Goal: Navigation & Orientation: Find specific page/section

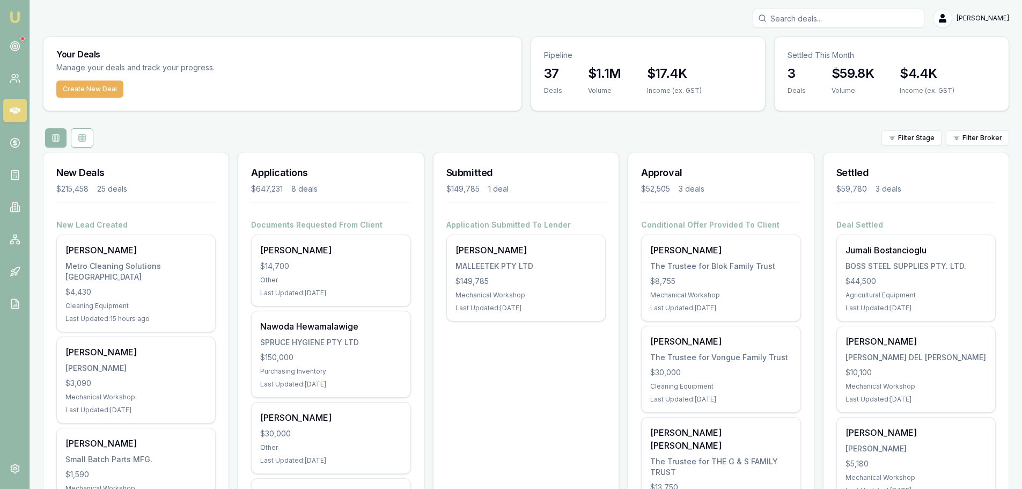
click at [410, 139] on div "Filter Stage Filter Broker" at bounding box center [526, 137] width 966 height 19
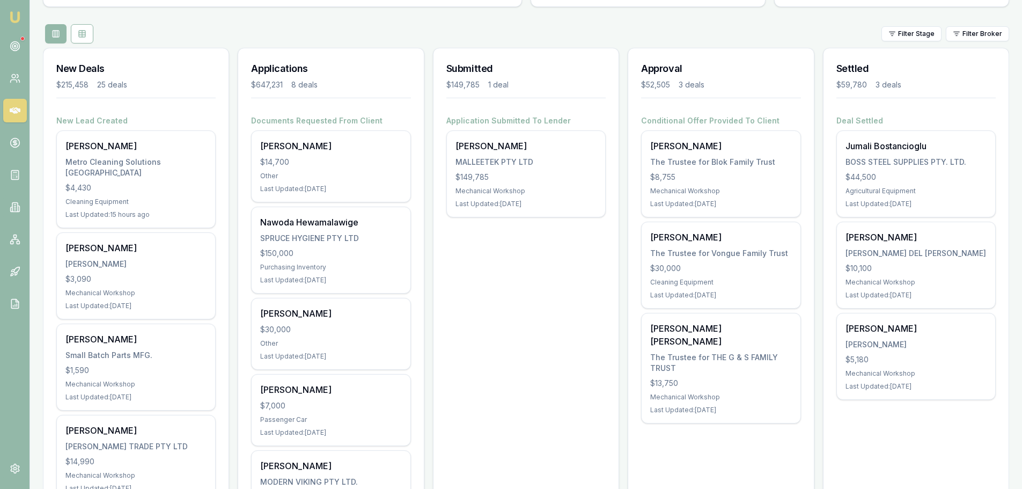
scroll to position [107, 0]
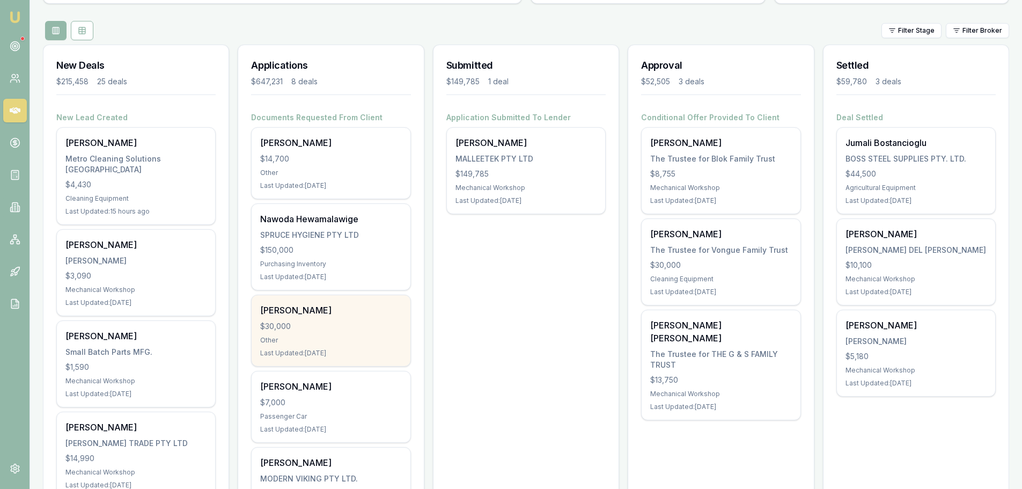
click at [332, 324] on div "$30,000" at bounding box center [330, 326] width 141 height 11
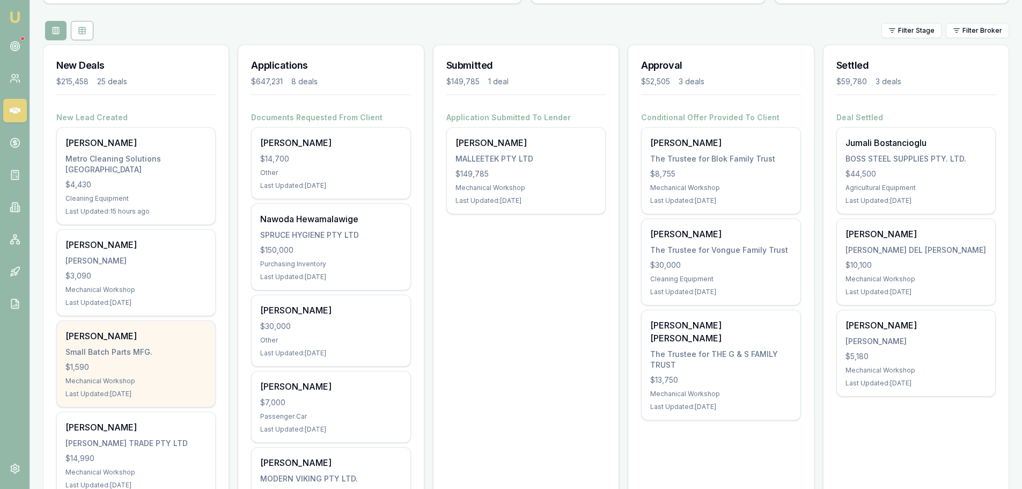
click at [130, 347] on div "Small Batch Parts MFG." at bounding box center [135, 352] width 141 height 11
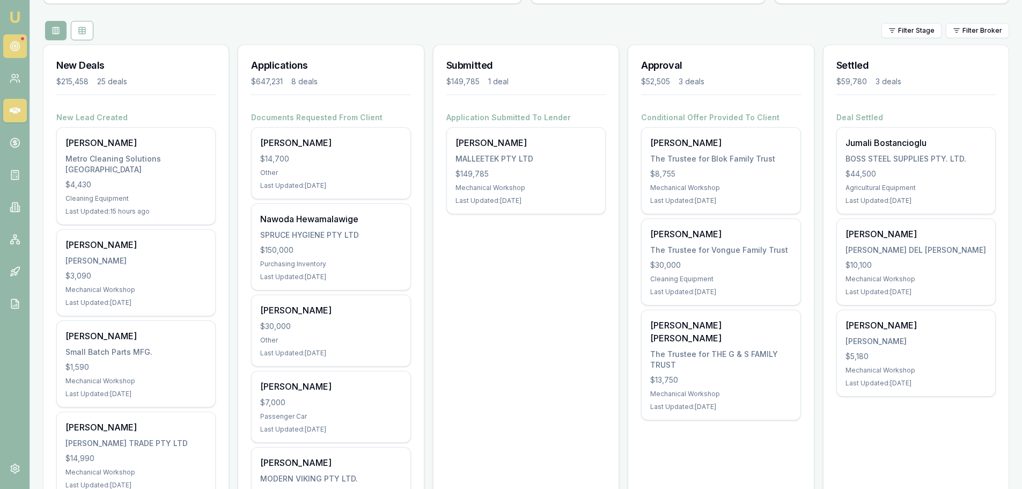
click at [24, 45] on link at bounding box center [15, 46] width 24 height 24
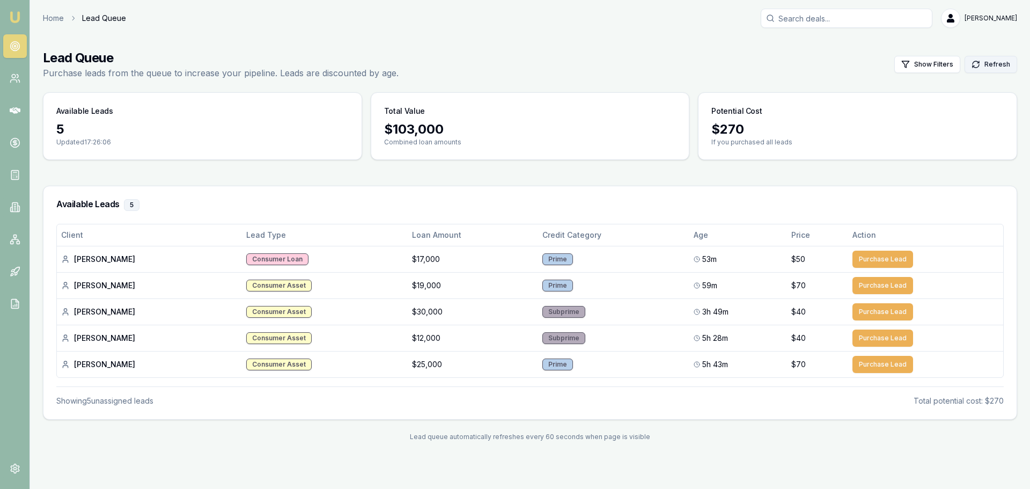
click at [997, 68] on button "Refresh" at bounding box center [991, 64] width 53 height 17
click at [987, 57] on button "Refresh" at bounding box center [991, 64] width 53 height 17
click at [26, 143] on link at bounding box center [15, 143] width 24 height 24
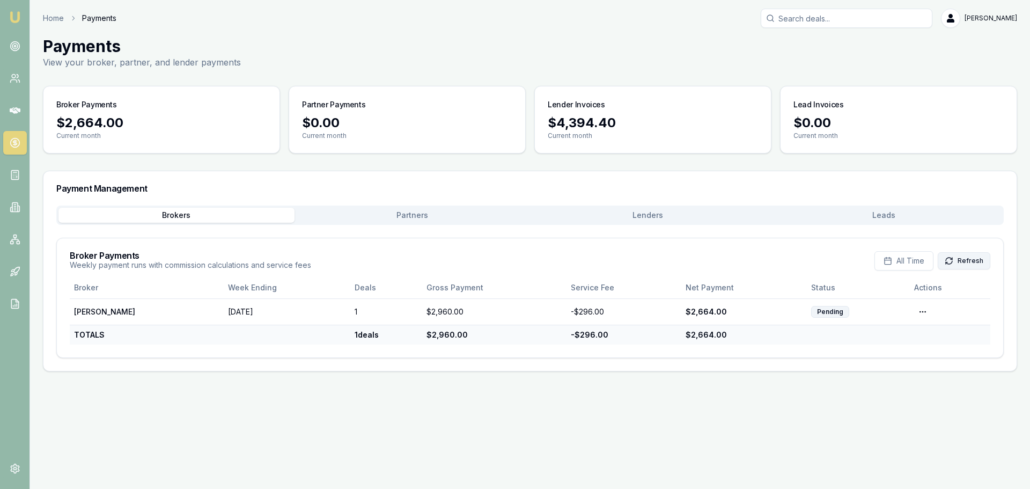
click at [960, 254] on button "Refresh" at bounding box center [964, 260] width 53 height 17
click at [14, 164] on link at bounding box center [15, 175] width 24 height 24
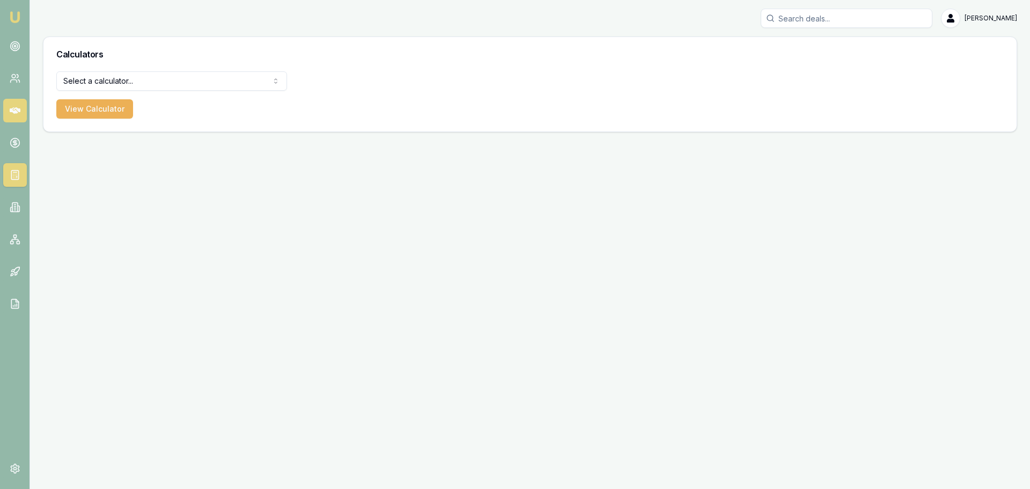
click at [11, 114] on icon at bounding box center [15, 110] width 11 height 11
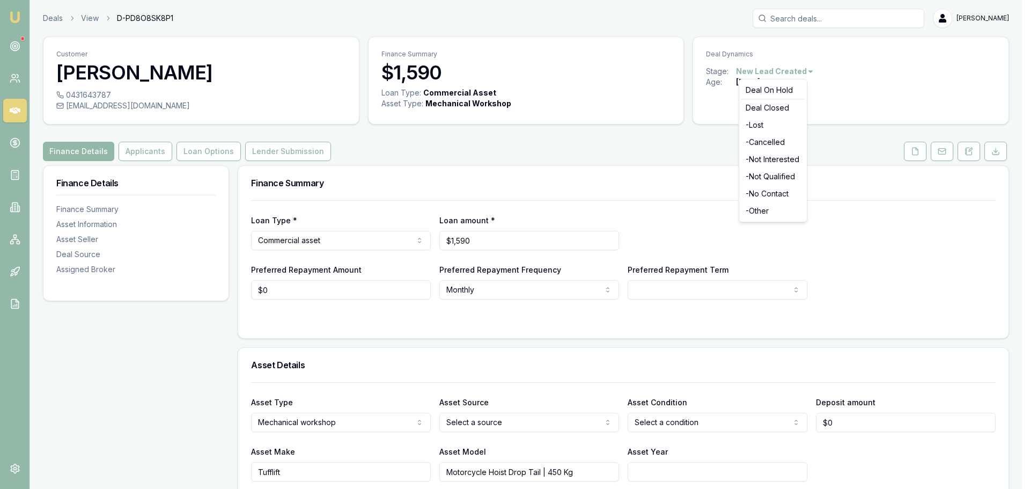
click at [765, 72] on html "Emu Broker Deals View D-PD8O8SK8P1 Brad Hearns Toggle Menu Customer Tim Regard …" at bounding box center [515, 244] width 1030 height 489
click at [778, 143] on div "- Cancelled" at bounding box center [772, 142] width 63 height 17
